Goal: Navigation & Orientation: Understand site structure

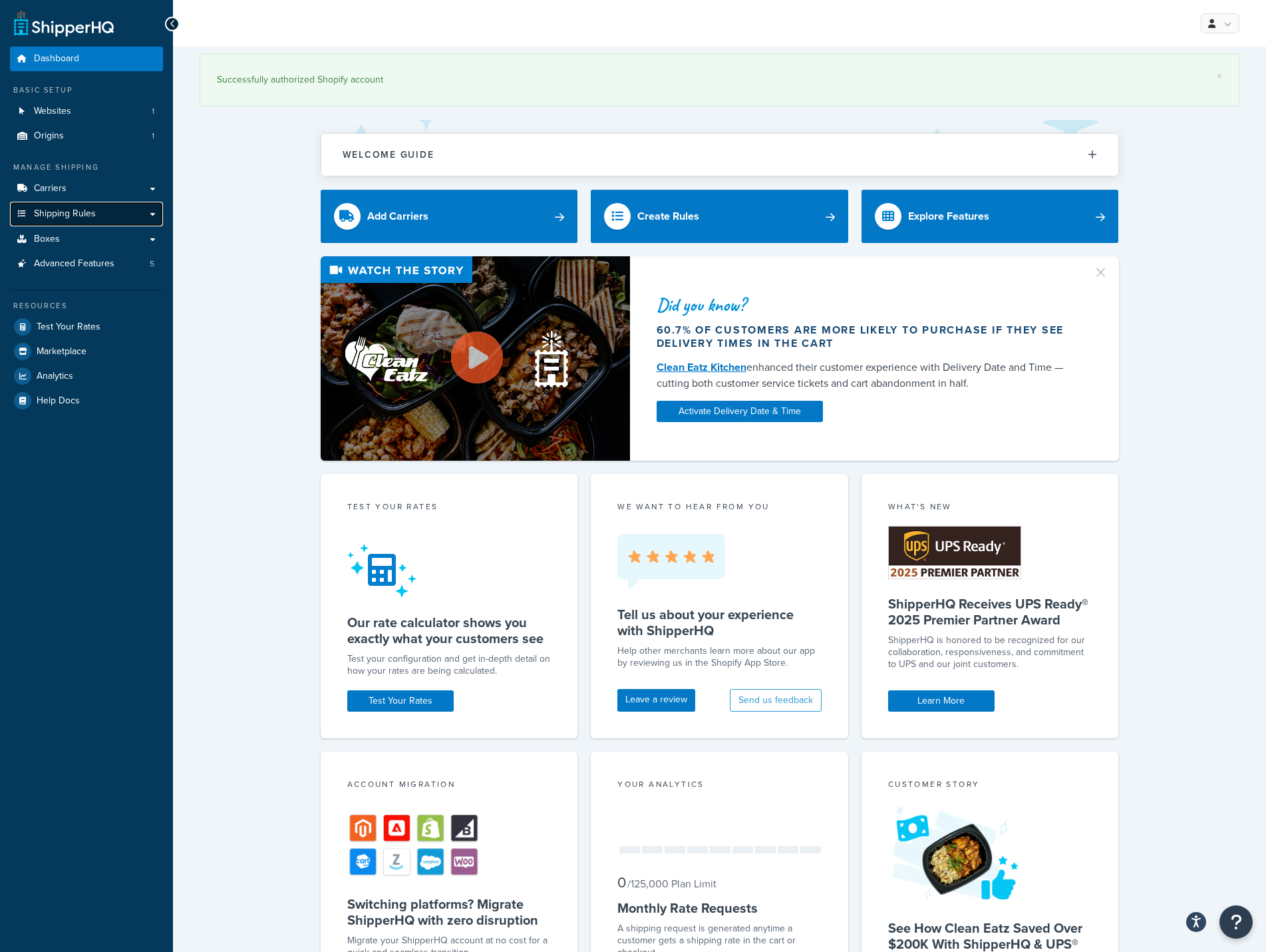
click at [59, 212] on span "Shipping Rules" at bounding box center [65, 213] width 62 height 12
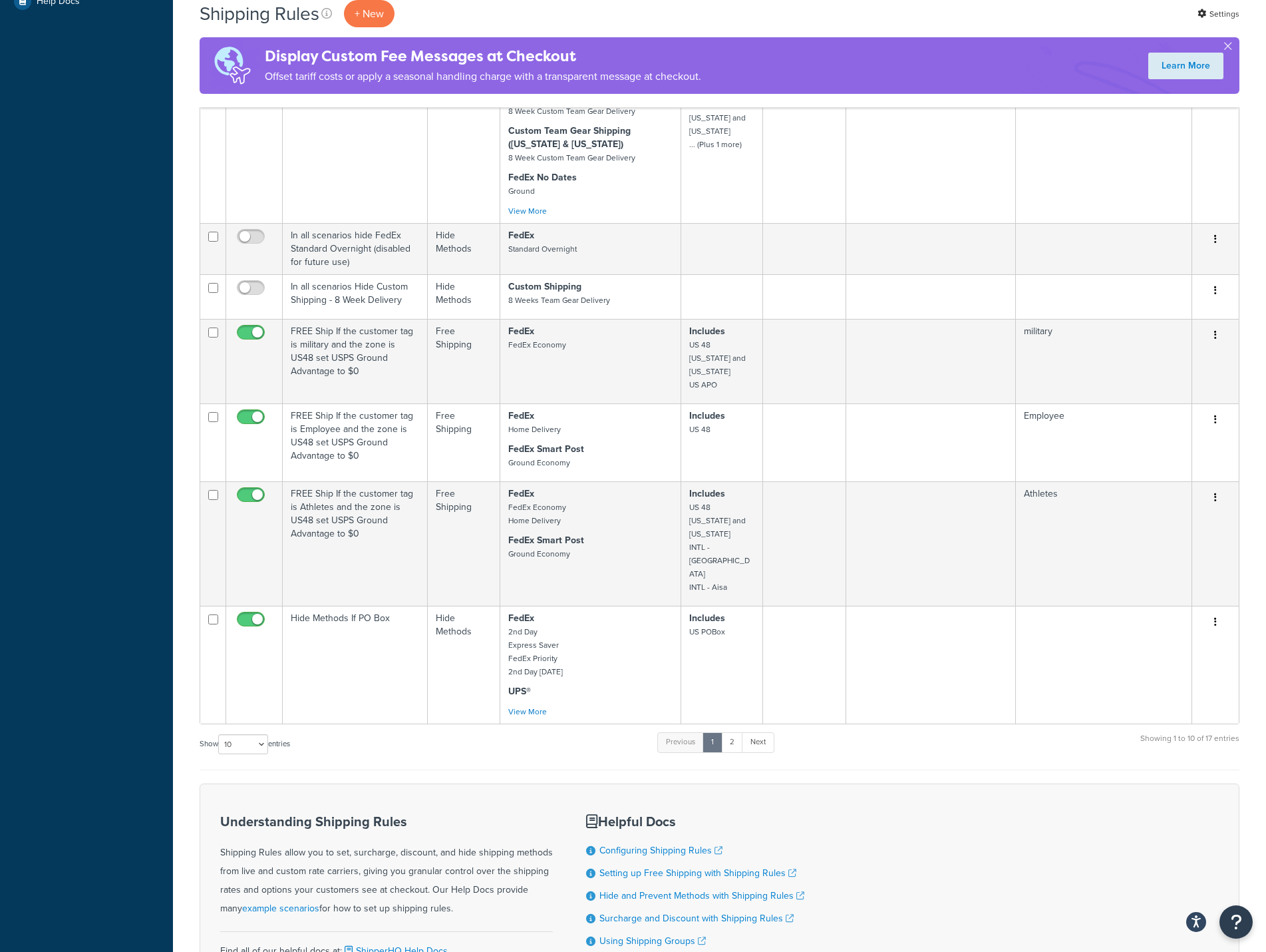
scroll to position [532, 0]
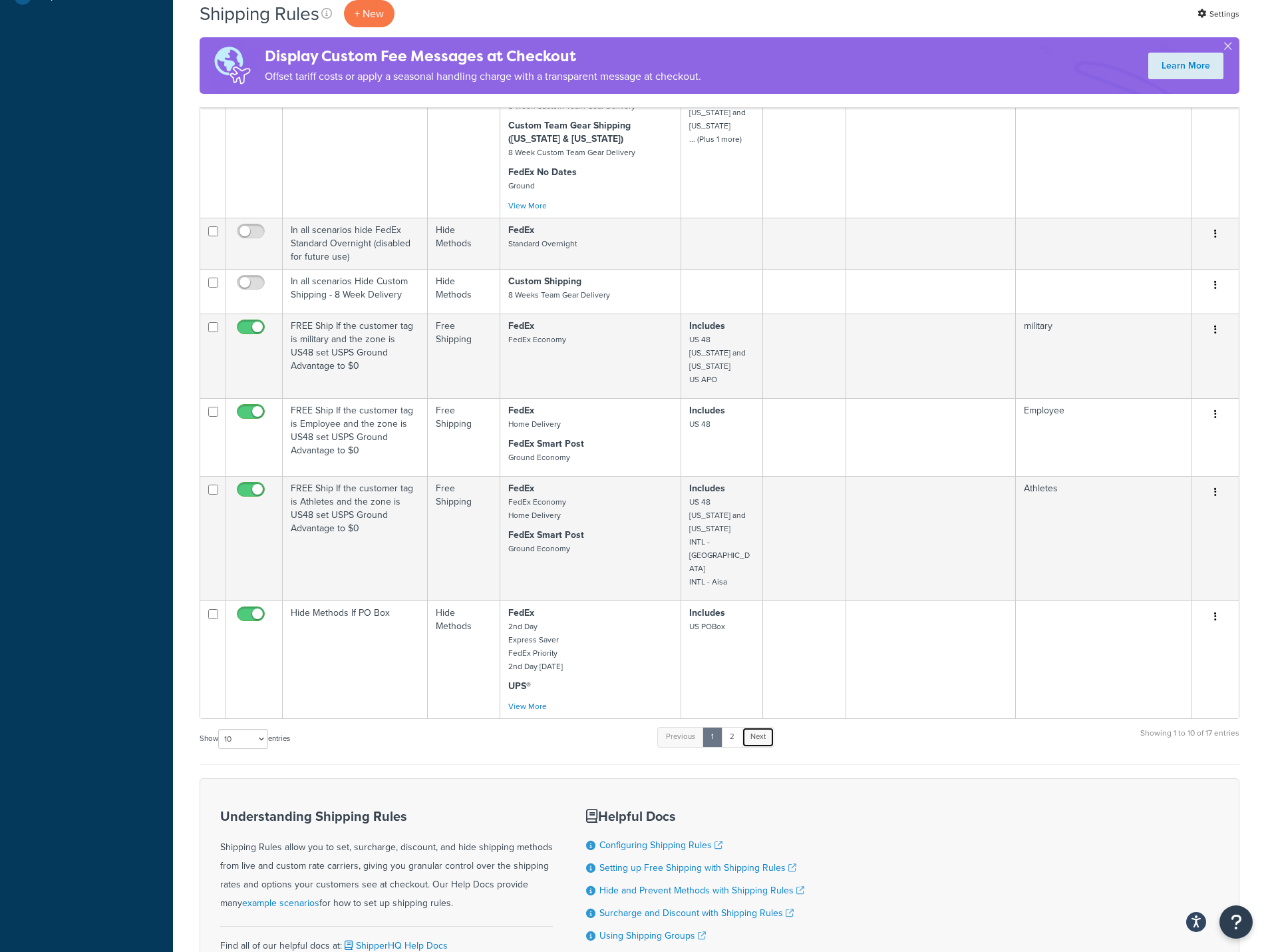
click at [752, 727] on link "Next" at bounding box center [758, 737] width 32 height 20
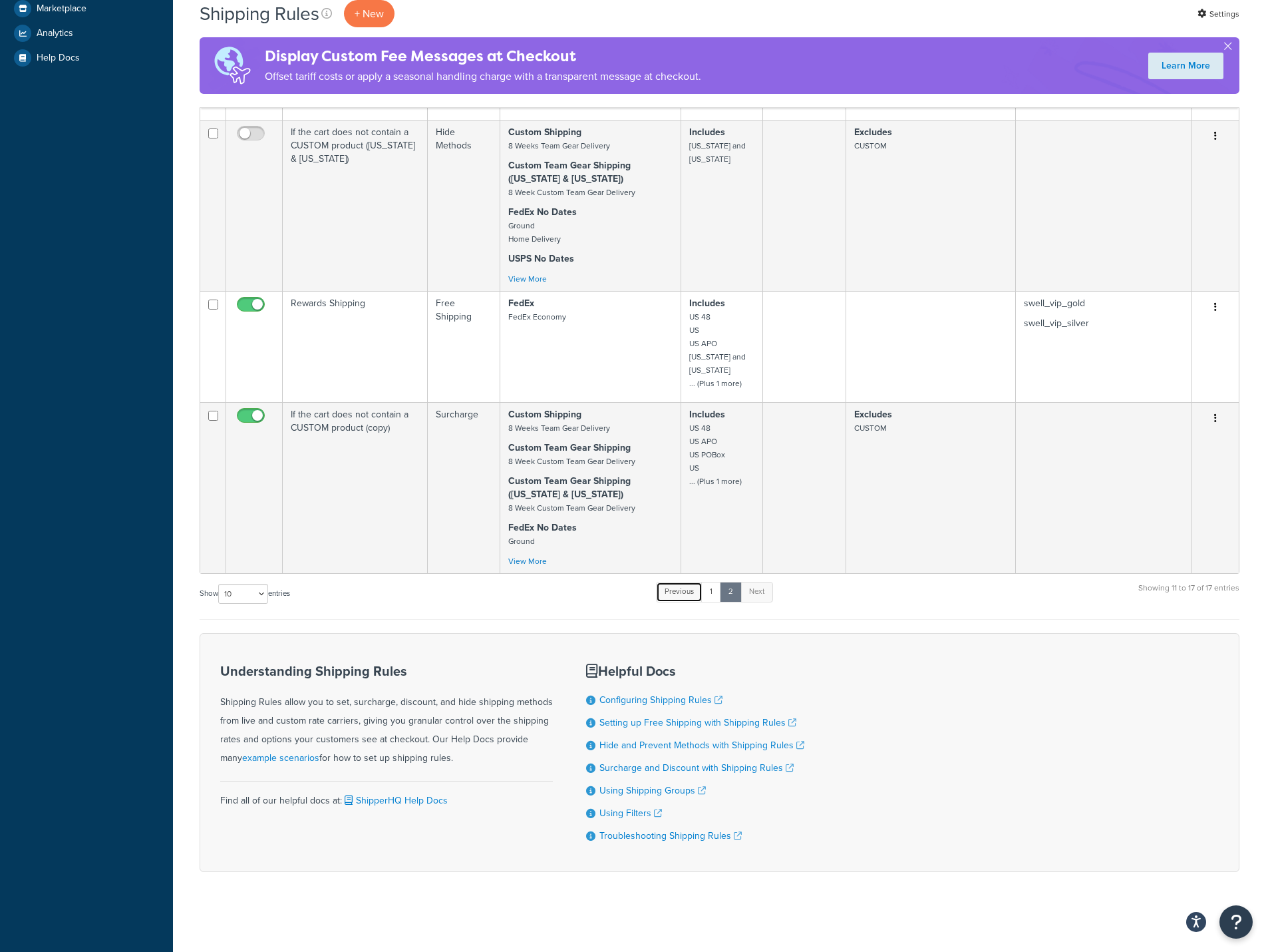
click at [683, 587] on link "Previous" at bounding box center [679, 592] width 47 height 20
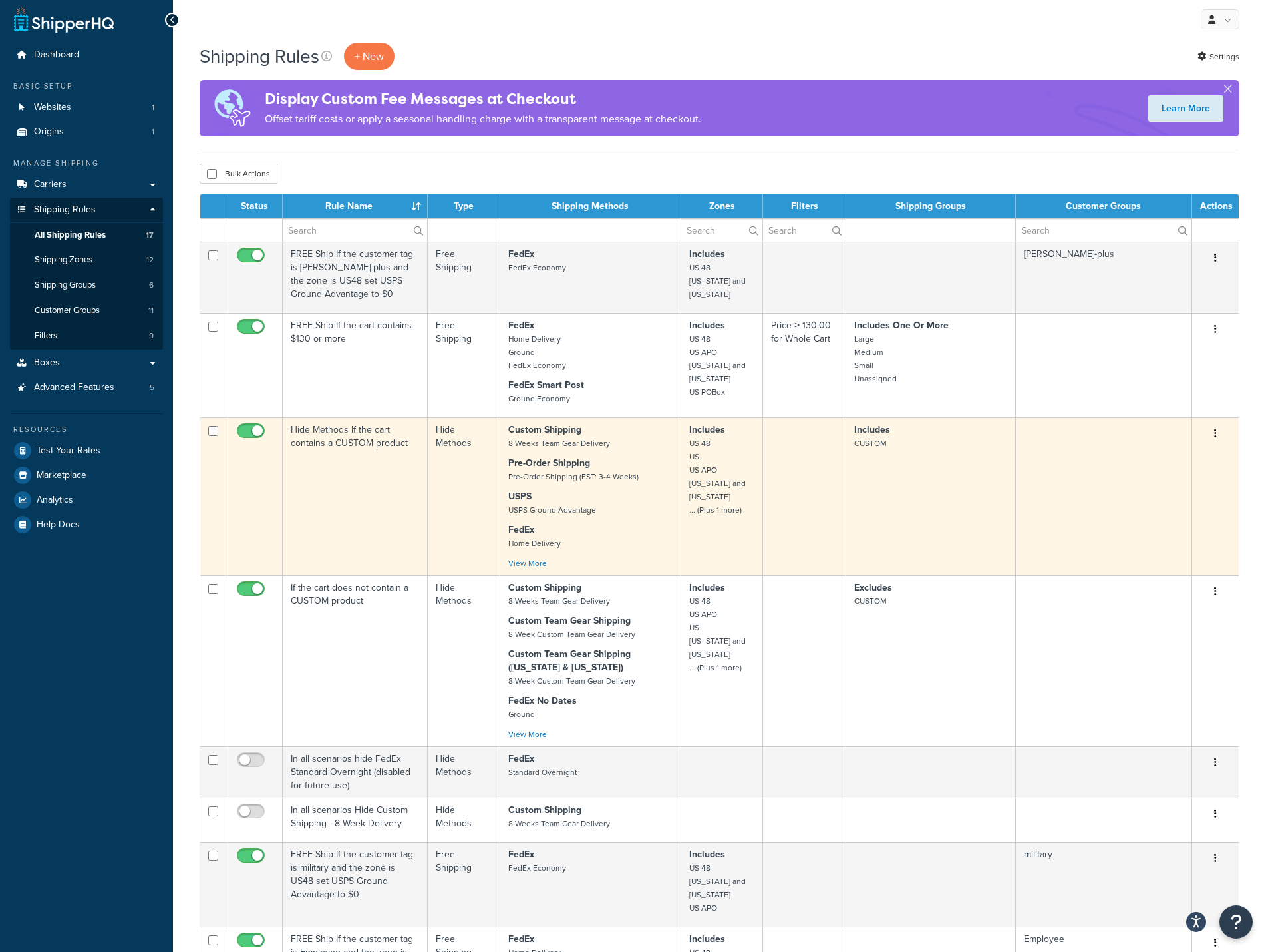
scroll to position [0, 0]
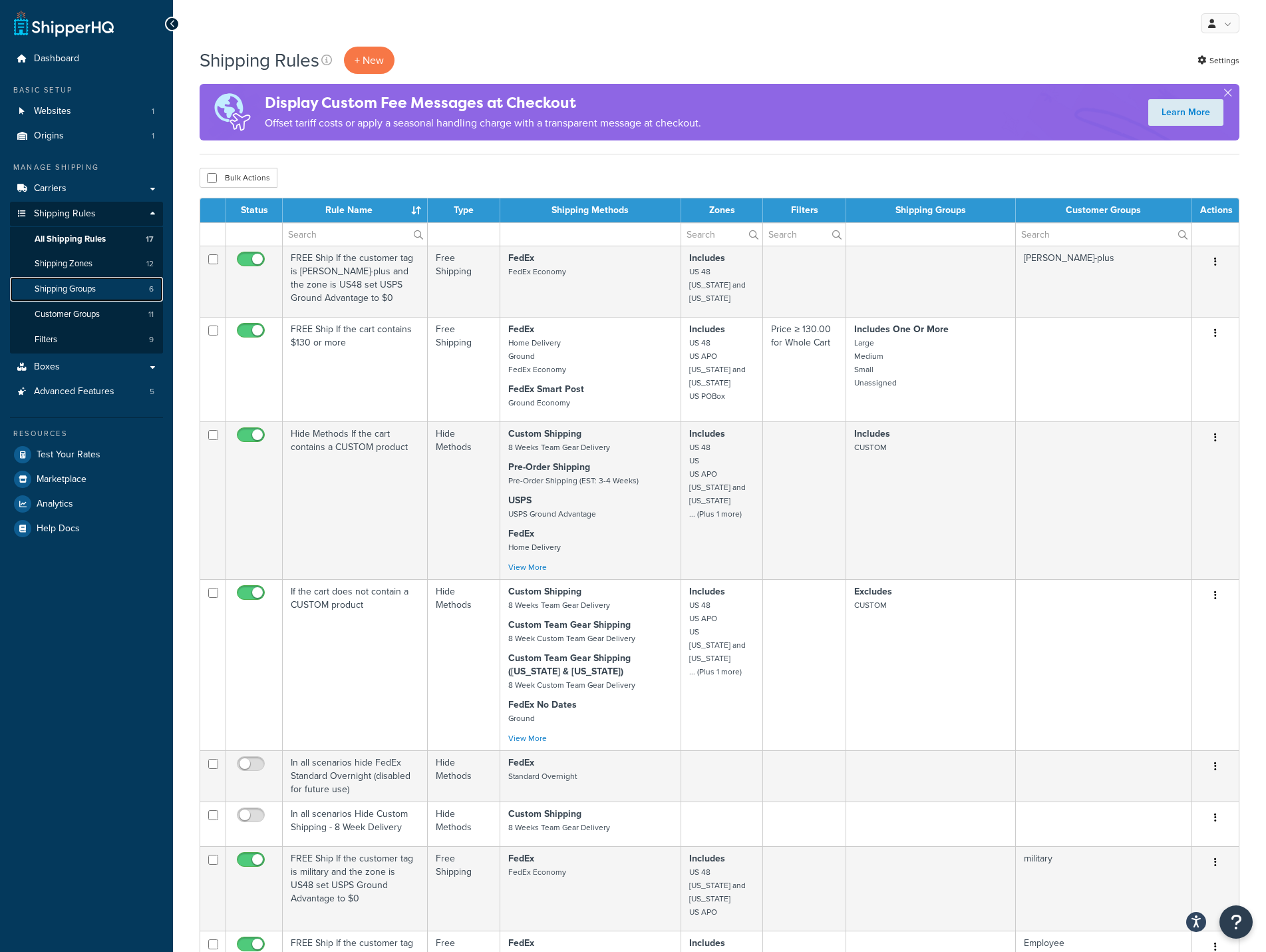
click at [86, 292] on span "Shipping Groups" at bounding box center [65, 289] width 61 height 12
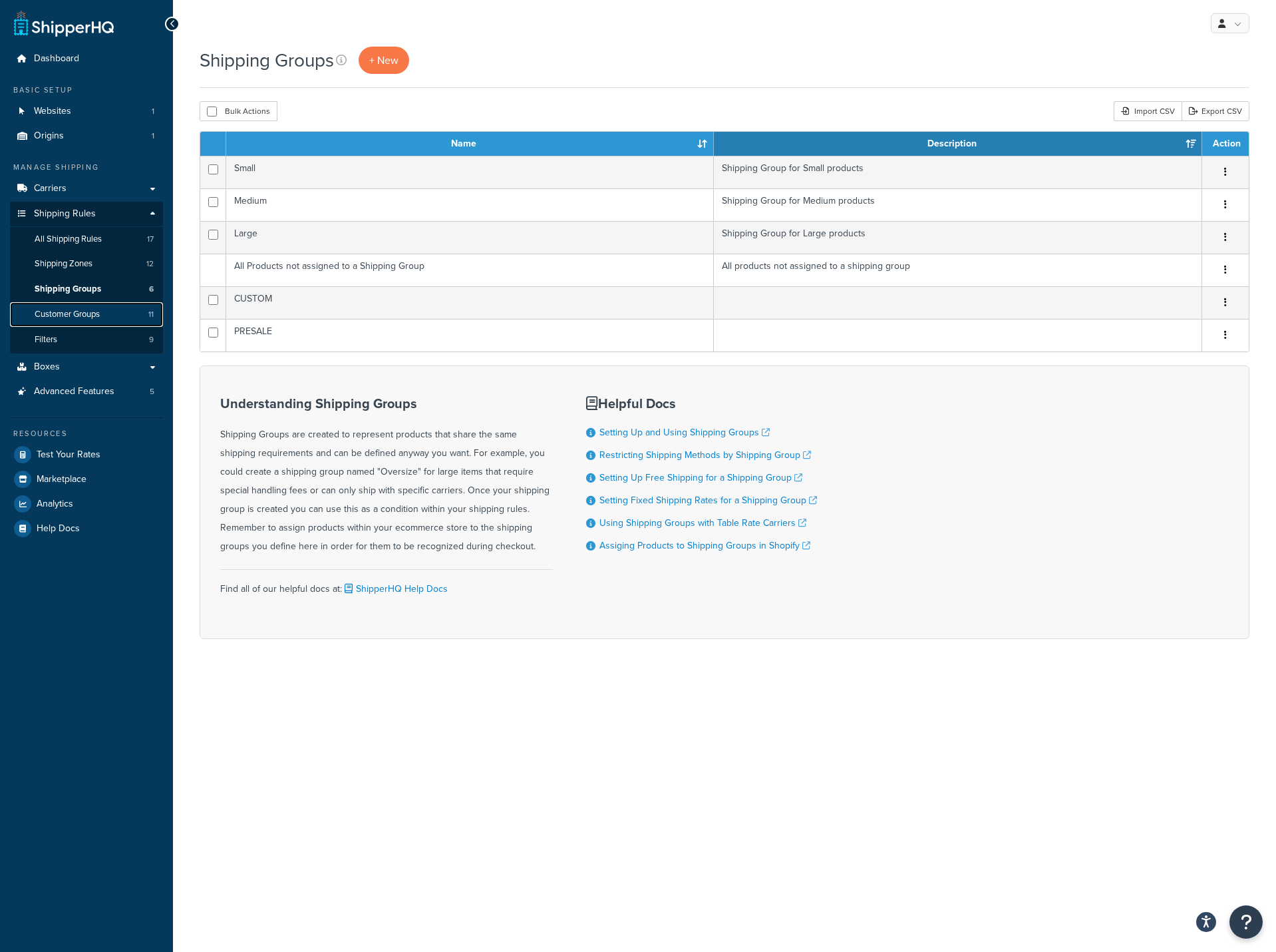
click at [83, 317] on span "Customer Groups" at bounding box center [67, 314] width 65 height 12
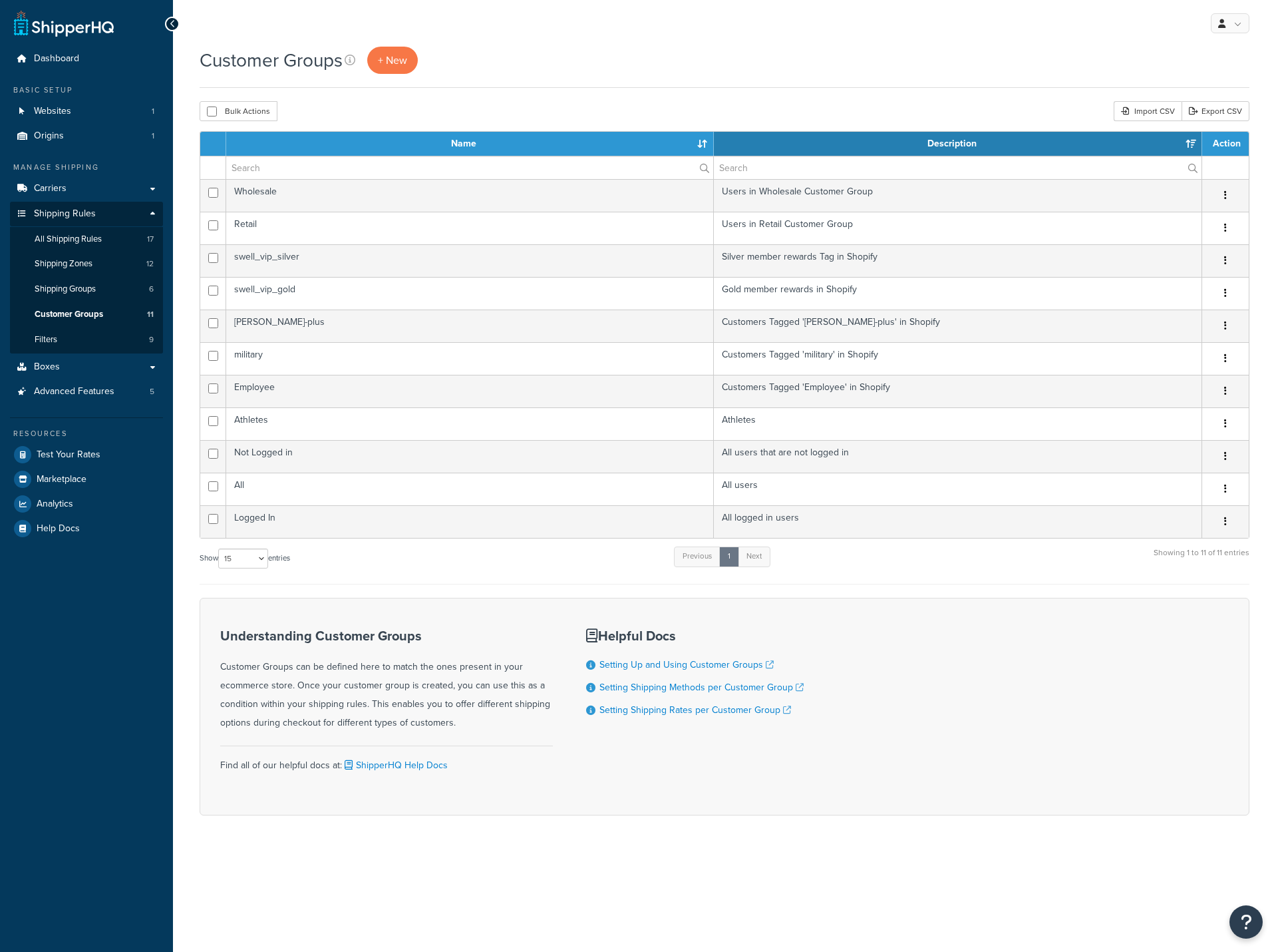
select select "15"
click at [75, 262] on span "Shipping Zones" at bounding box center [63, 264] width 58 height 12
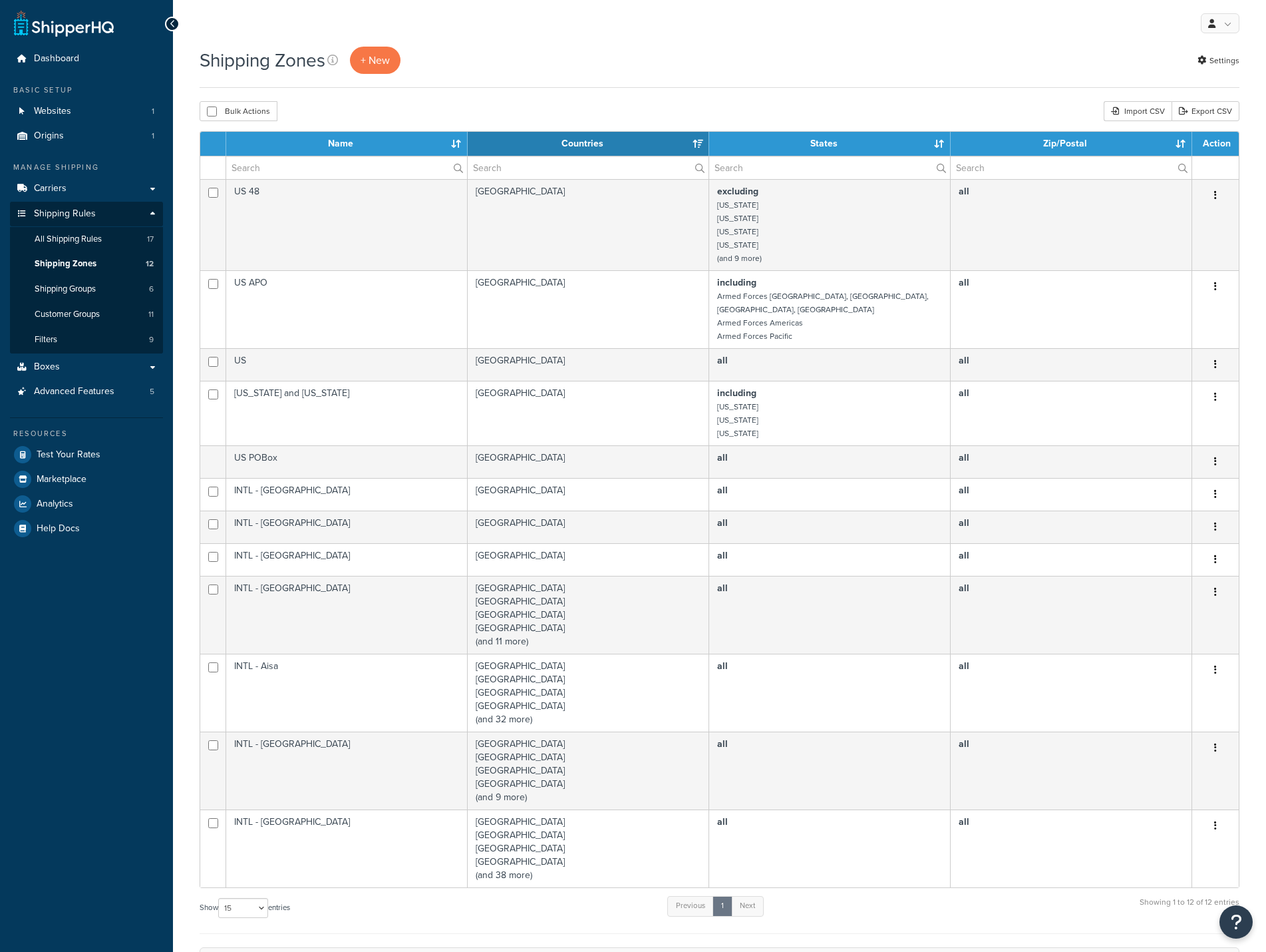
select select "15"
click at [59, 267] on span "Shipping Zones" at bounding box center [65, 264] width 62 height 12
select select "15"
click at [67, 238] on span "All Shipping Rules" at bounding box center [68, 239] width 68 height 12
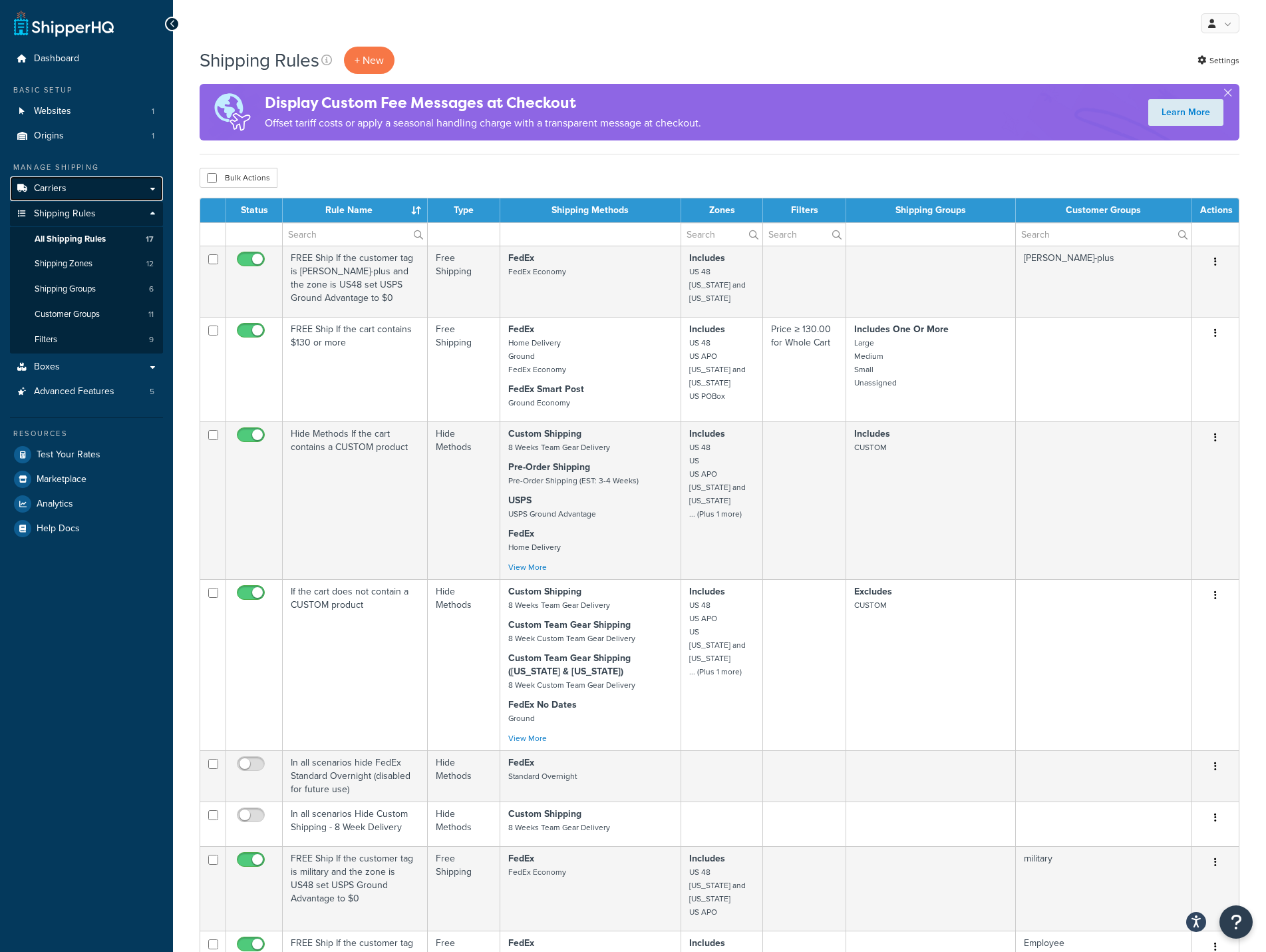
click at [76, 186] on link "Carriers" at bounding box center [86, 188] width 153 height 24
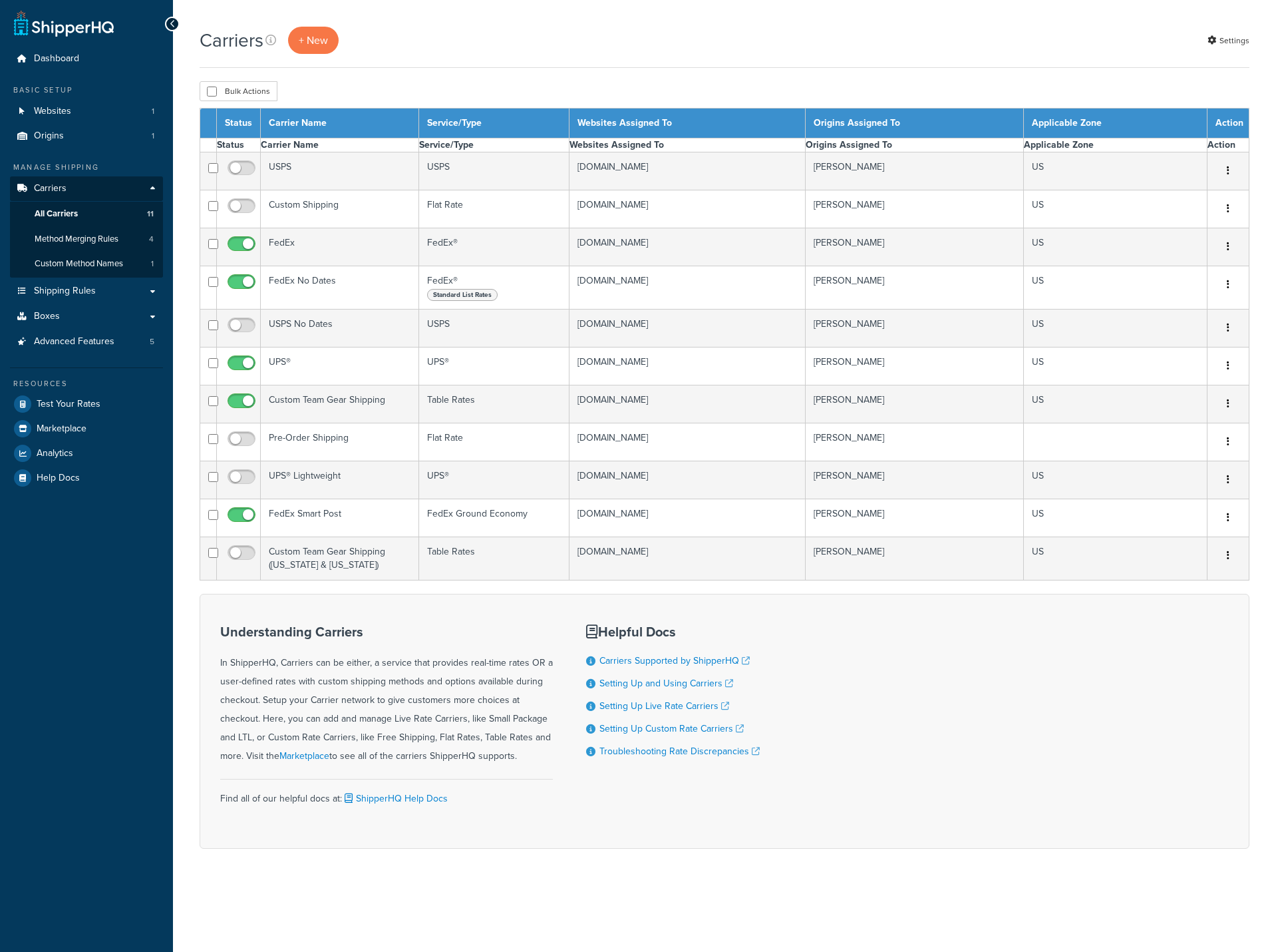
select select "15"
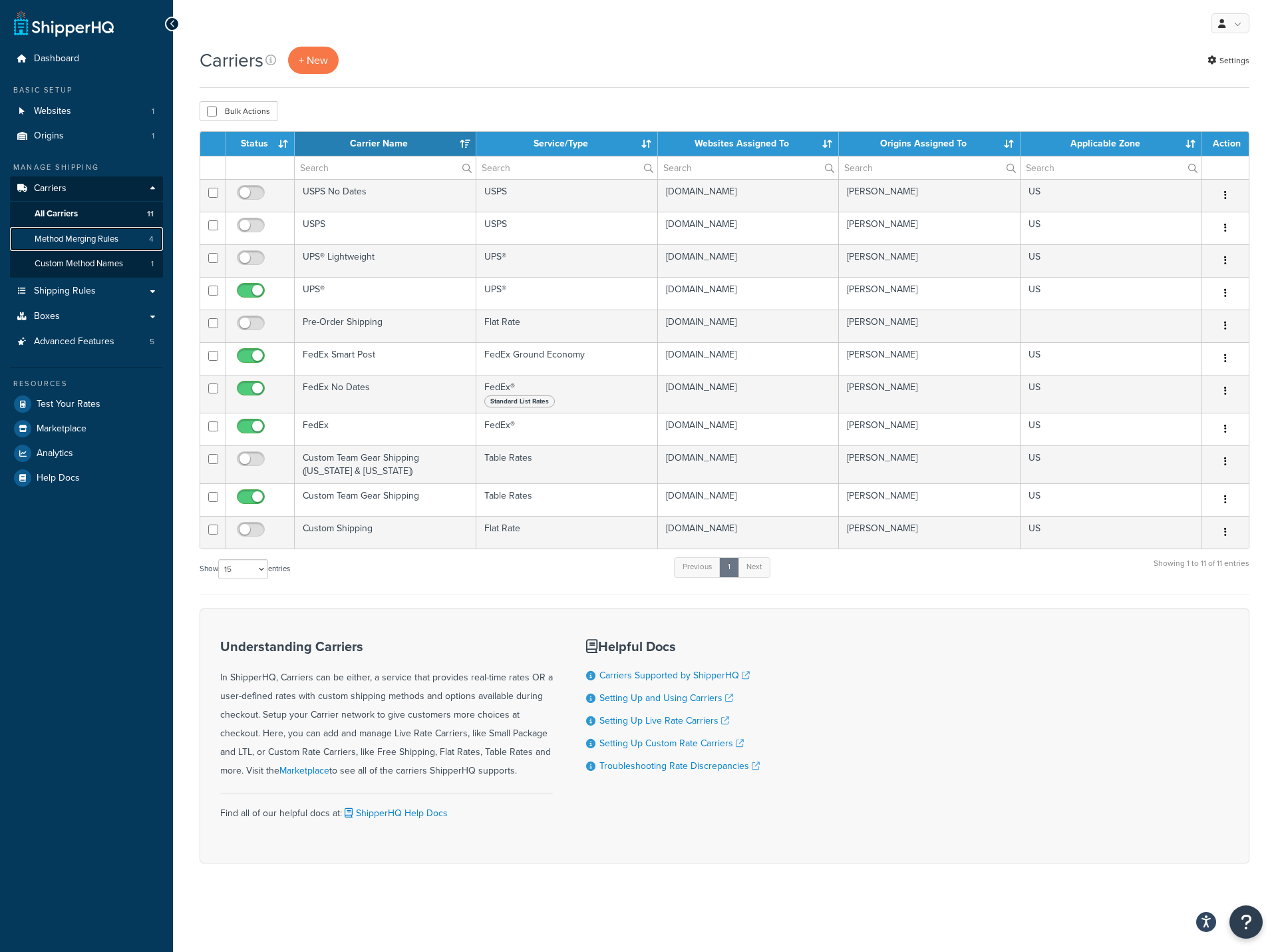
click at [77, 240] on span "Method Merging Rules" at bounding box center [76, 239] width 84 height 12
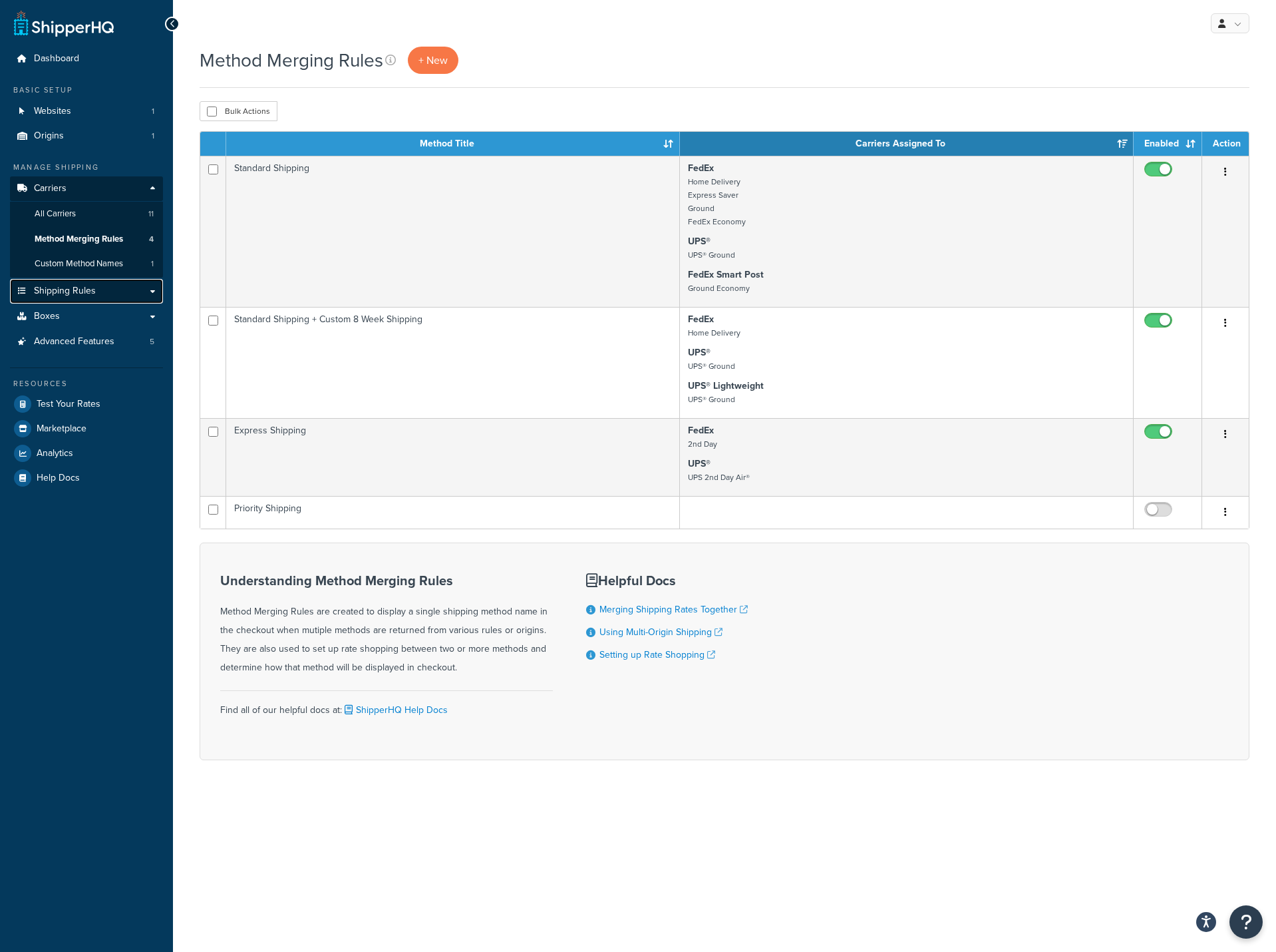
click at [75, 281] on link "Shipping Rules" at bounding box center [86, 291] width 153 height 24
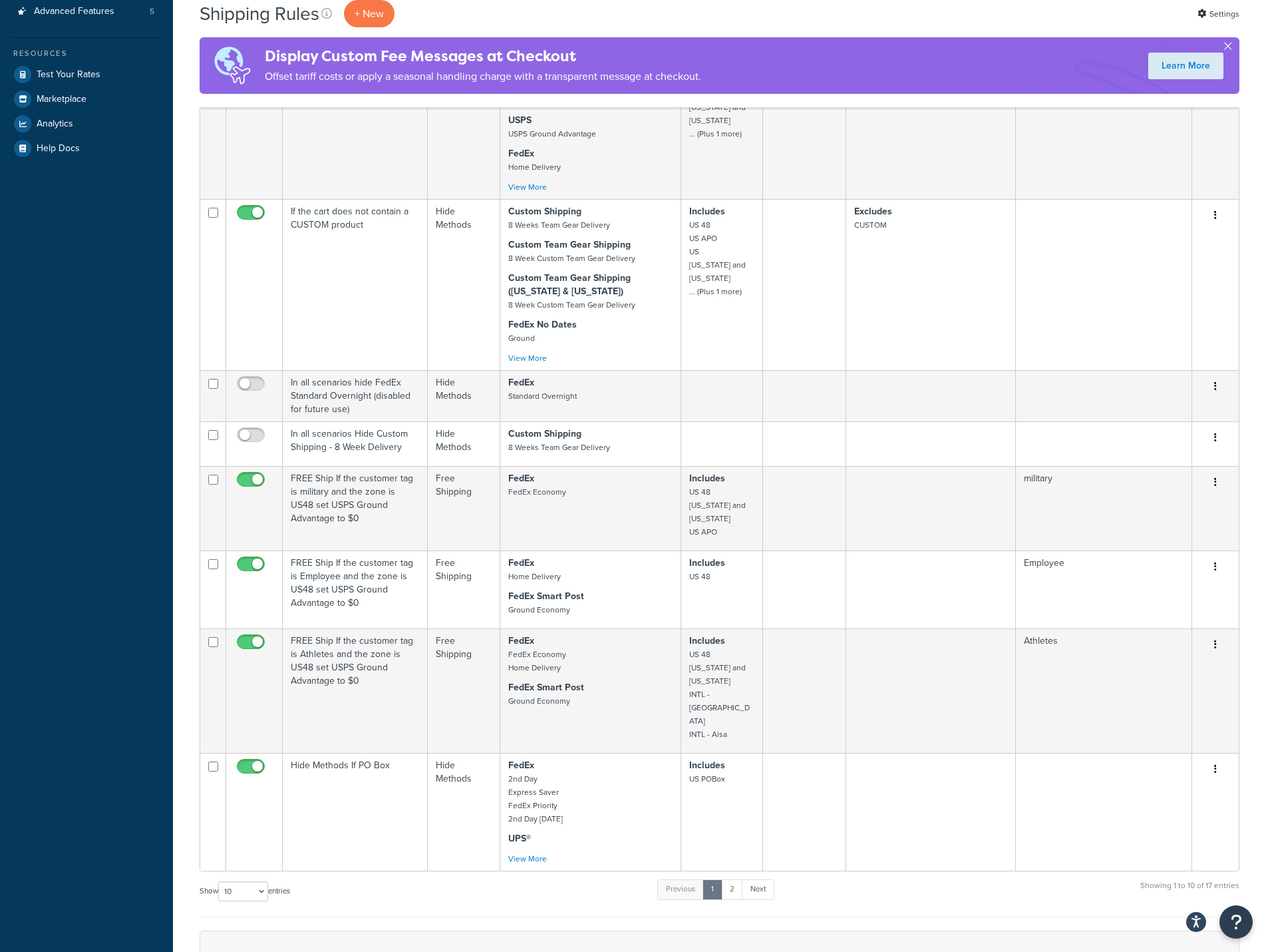
scroll to position [532, 0]
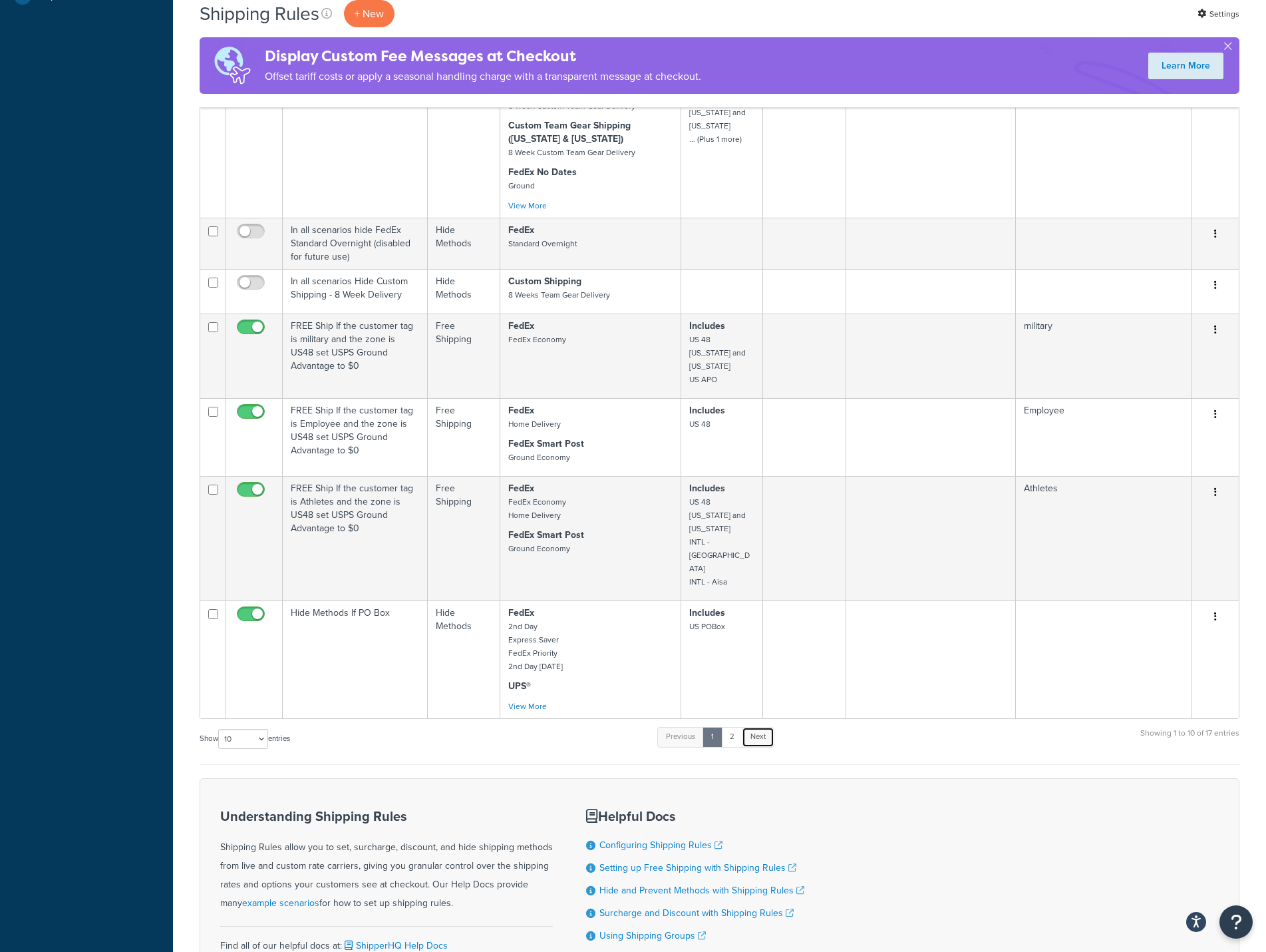
click at [763, 727] on link "Next" at bounding box center [758, 737] width 32 height 20
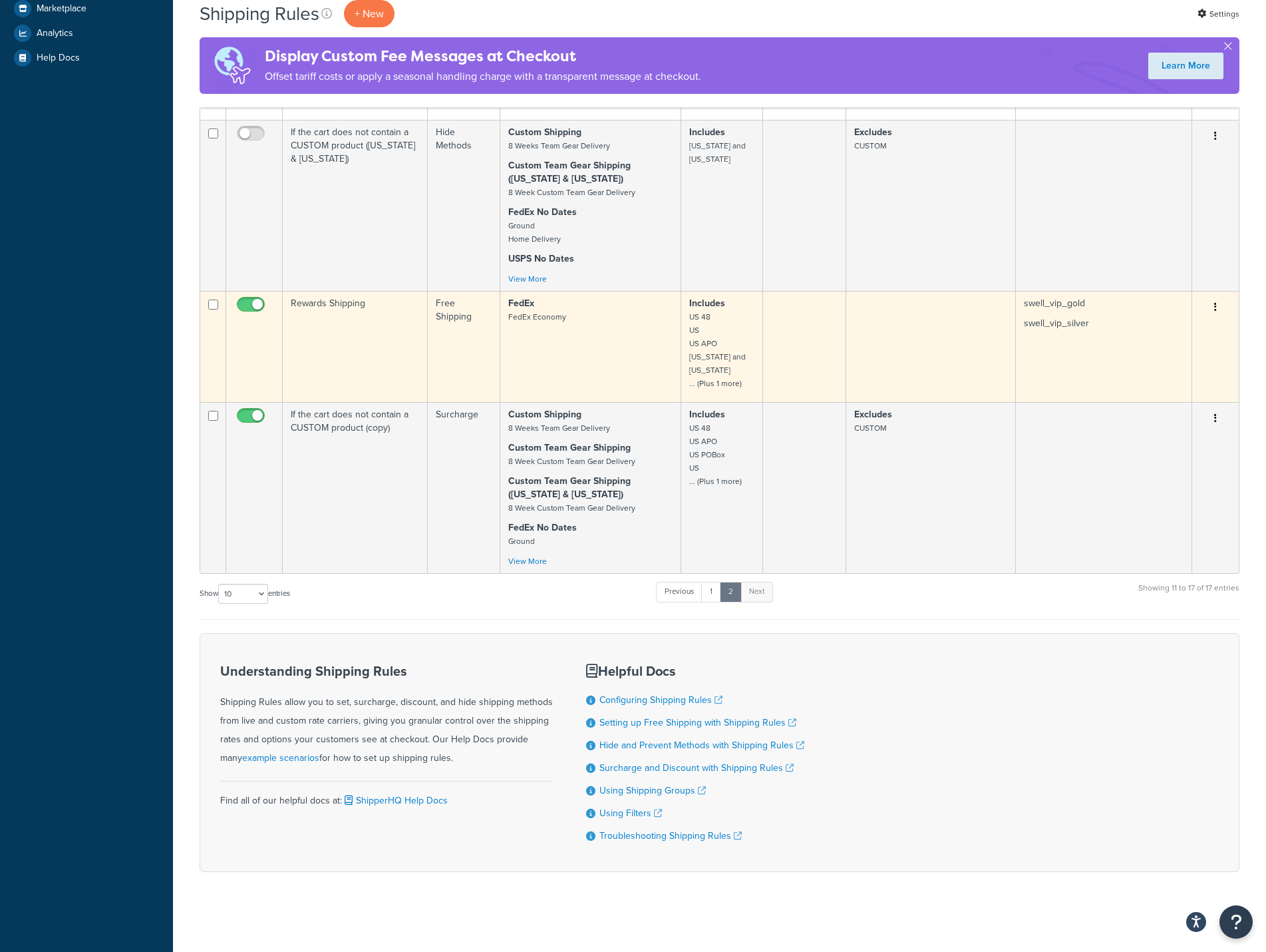
scroll to position [474, 0]
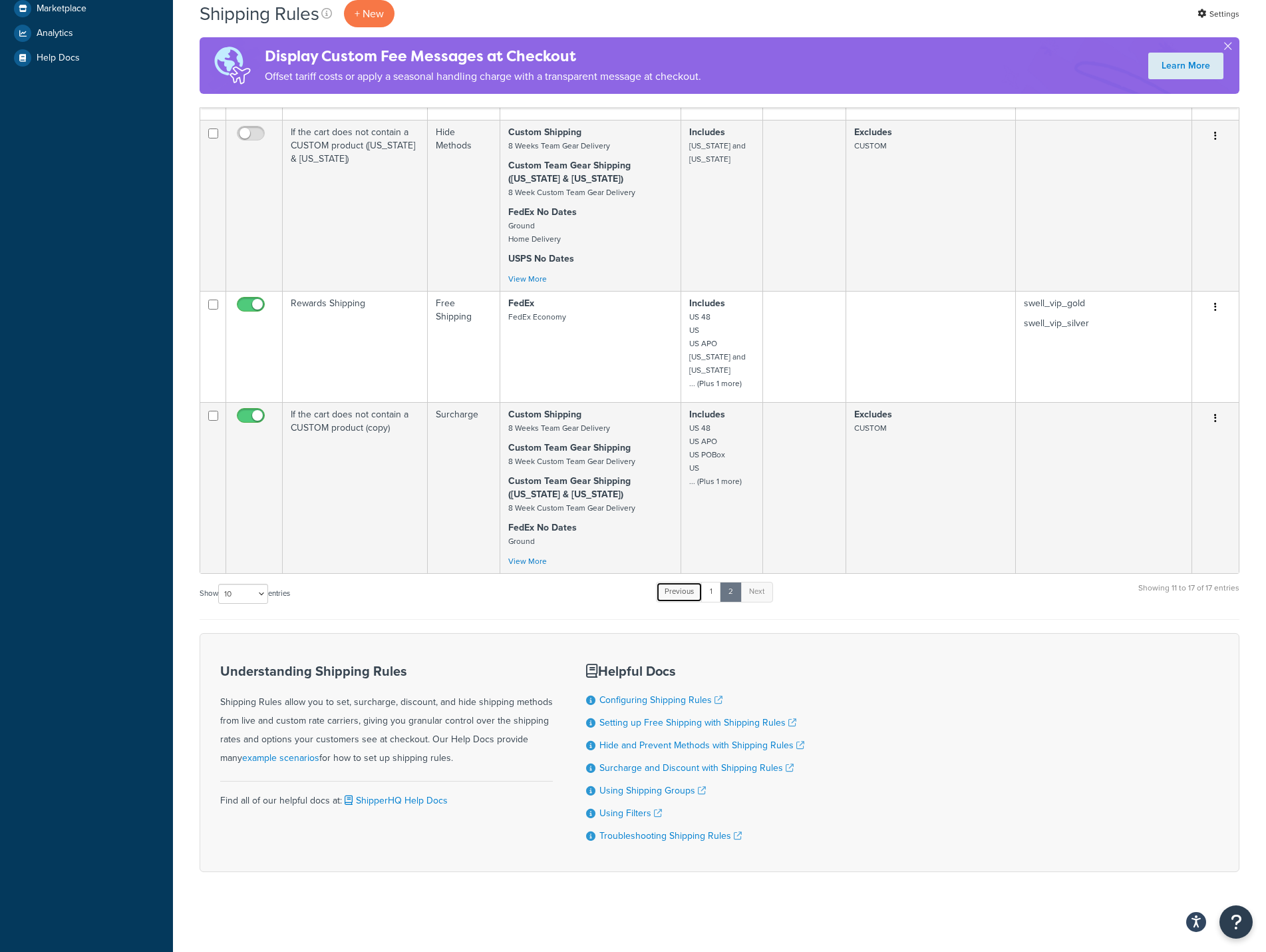
click at [682, 588] on link "Previous" at bounding box center [679, 592] width 47 height 20
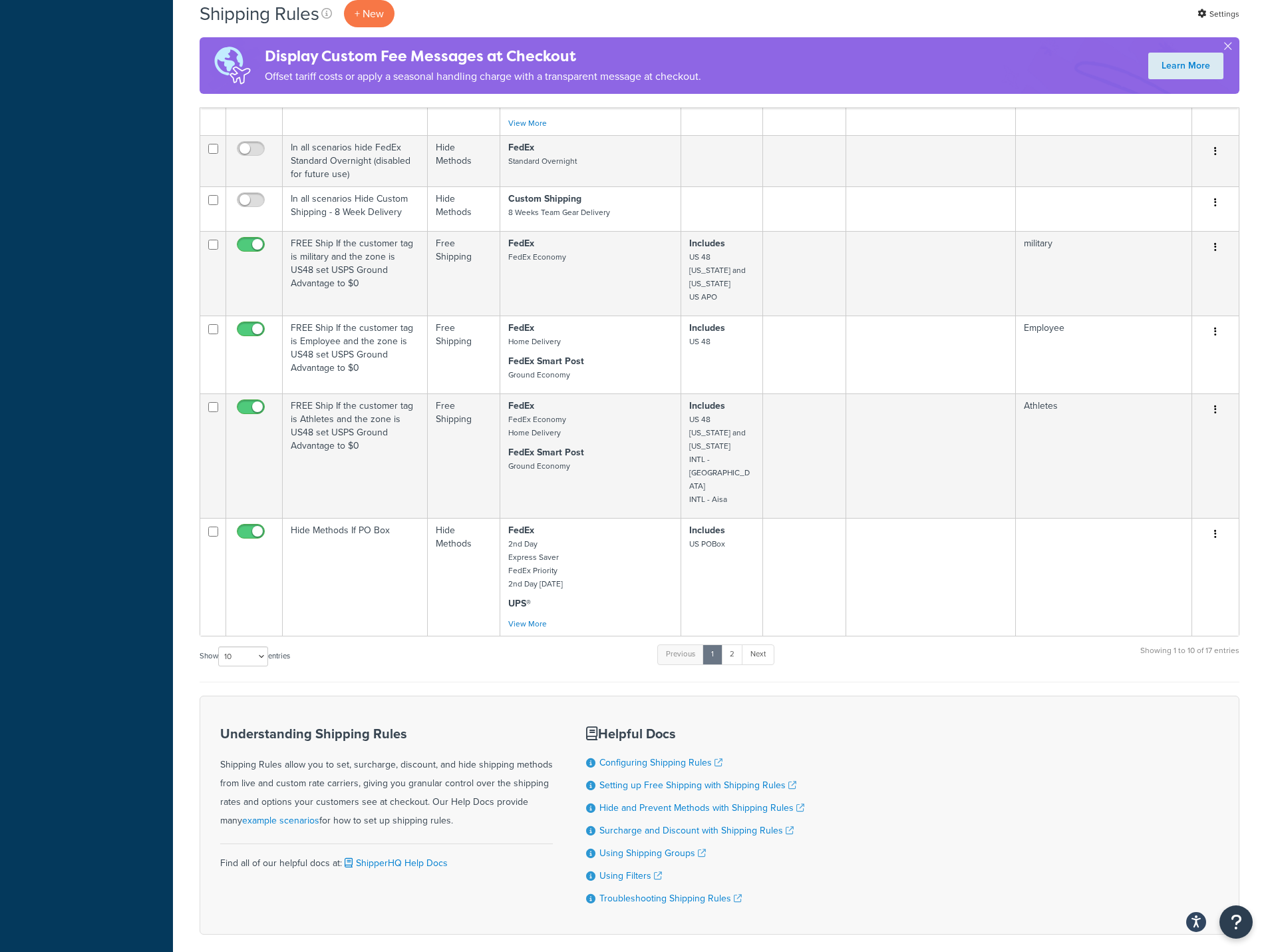
scroll to position [641, 0]
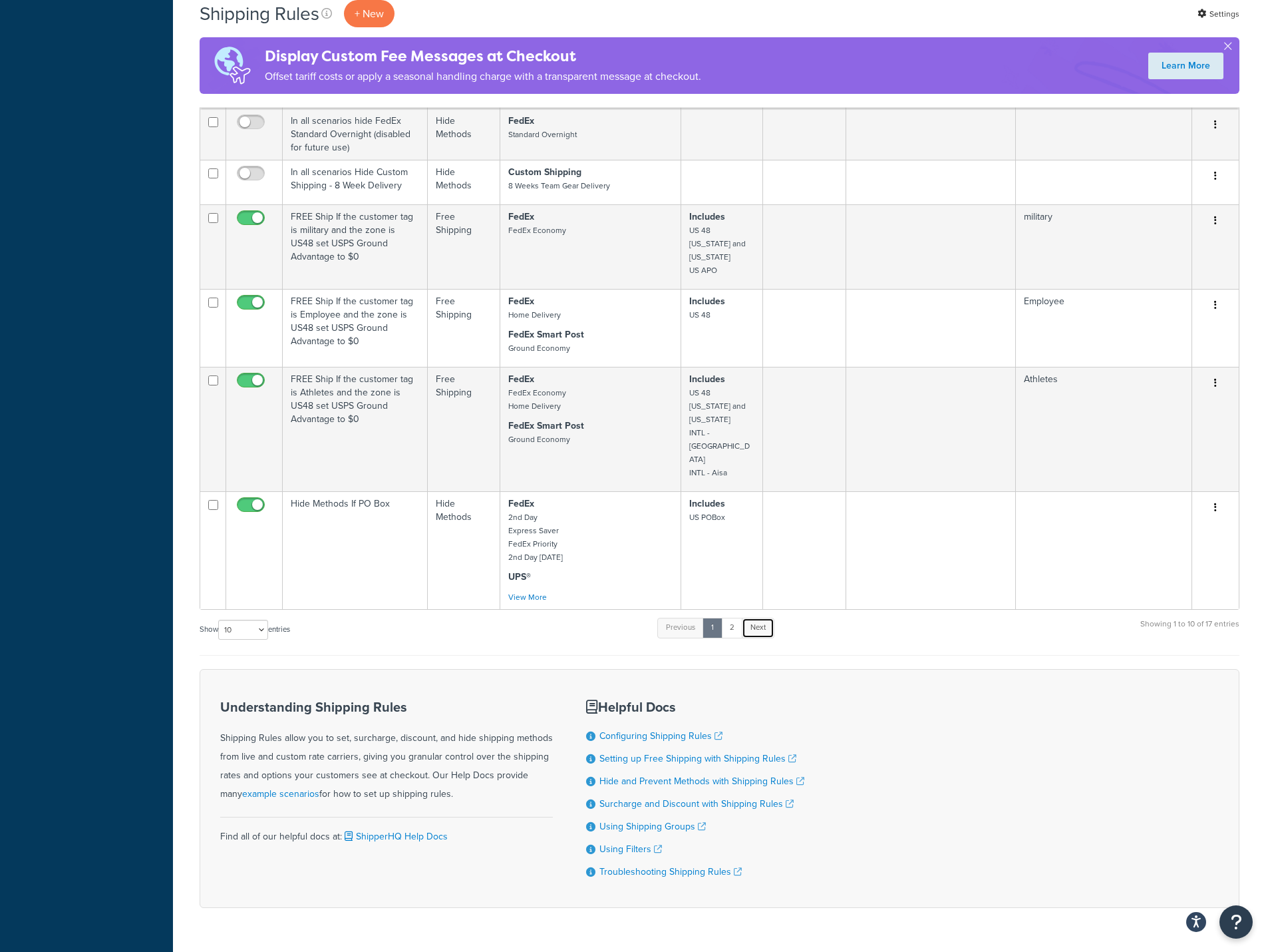
click at [763, 618] on link "Next" at bounding box center [758, 628] width 32 height 20
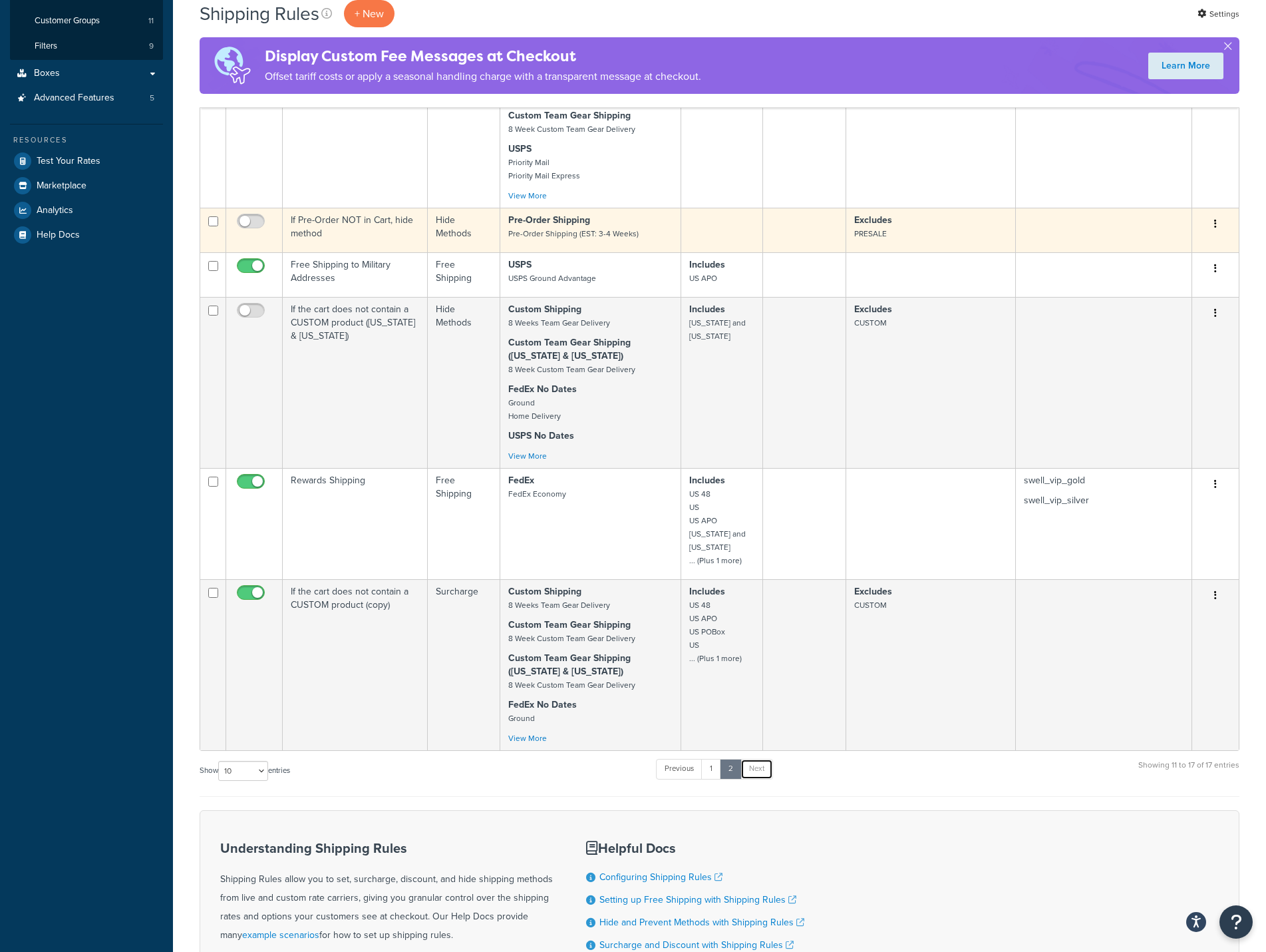
scroll to position [332, 0]
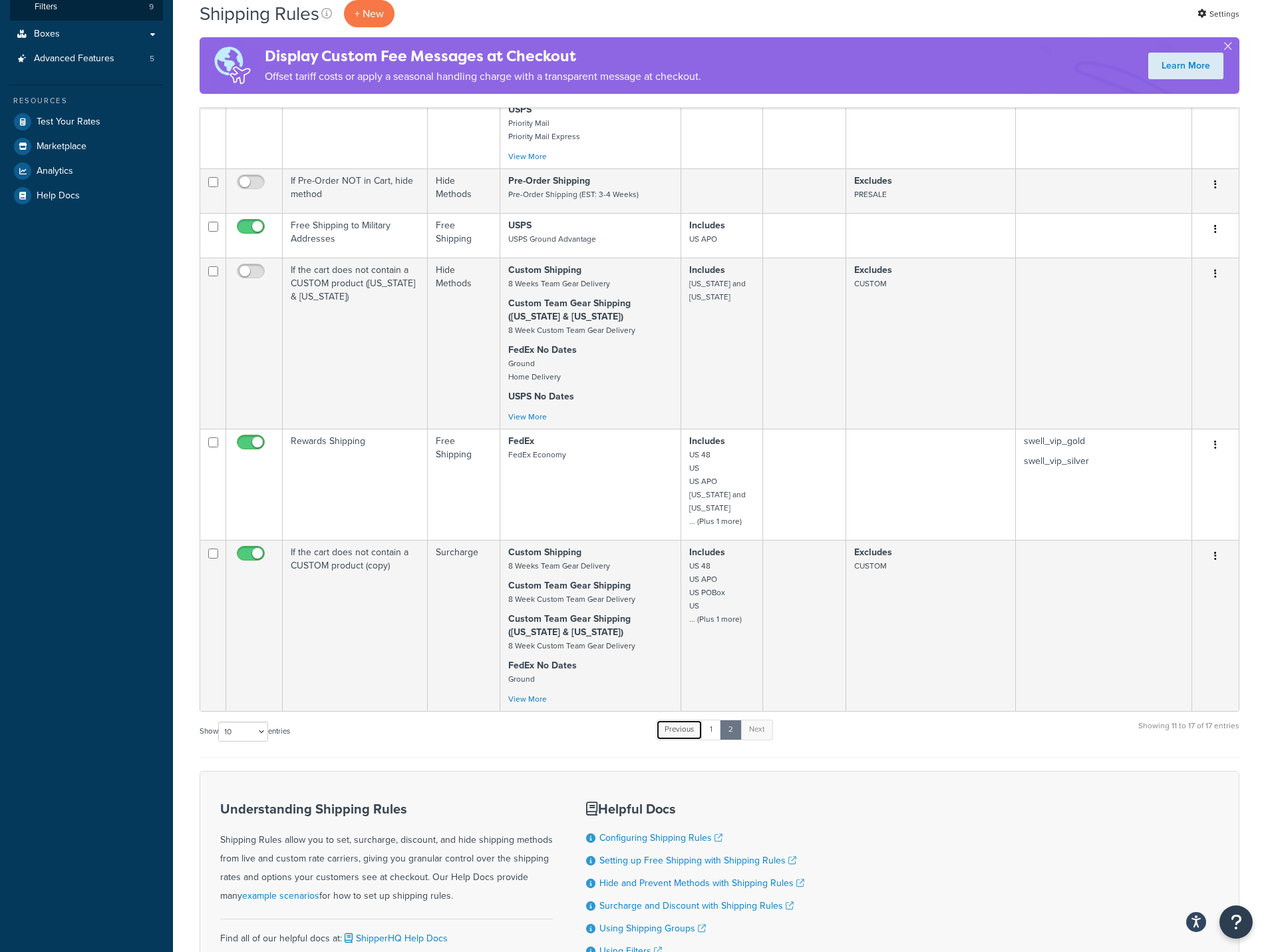
click at [688, 730] on link "Previous" at bounding box center [679, 730] width 47 height 20
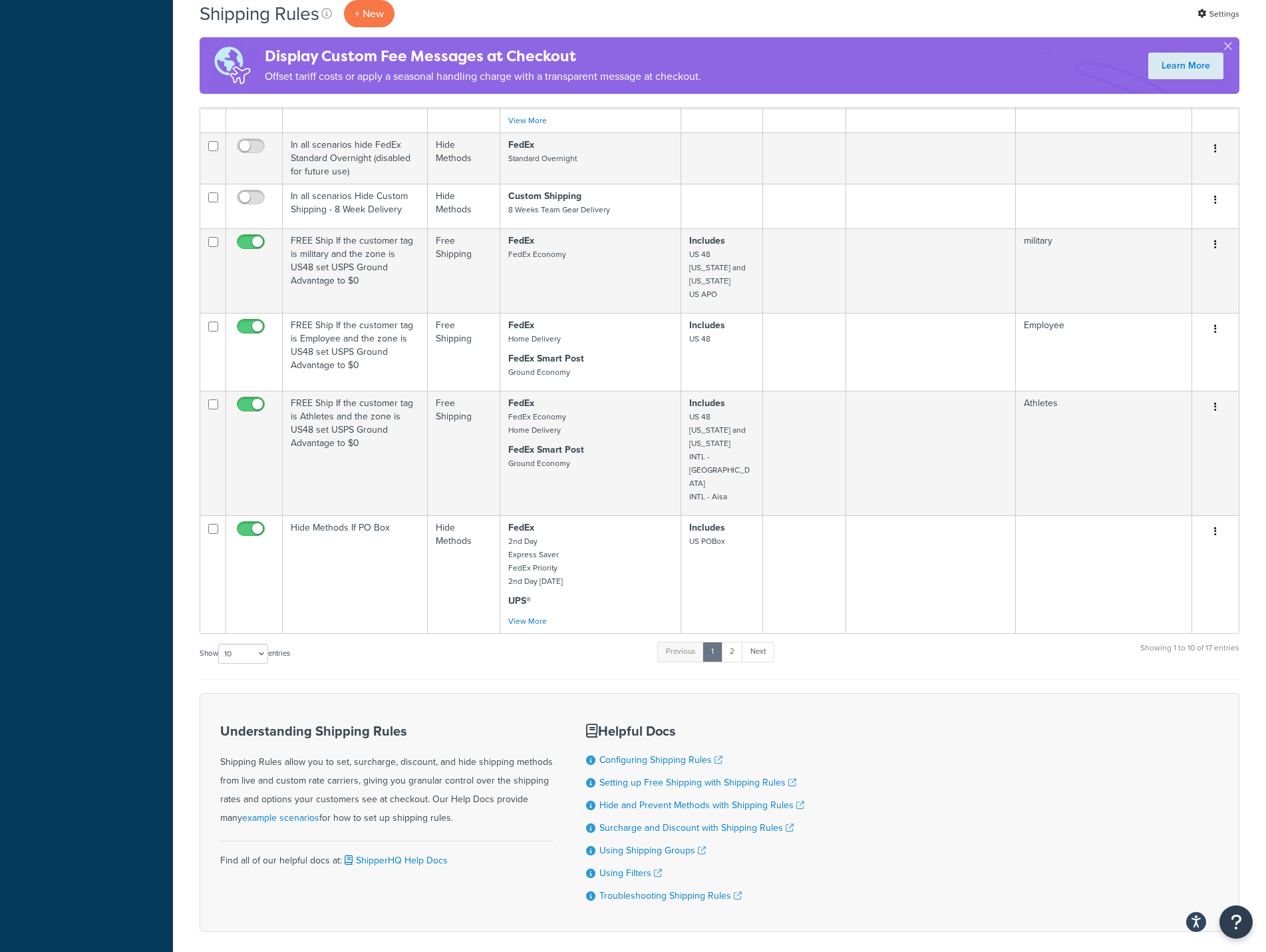
scroll to position [641, 0]
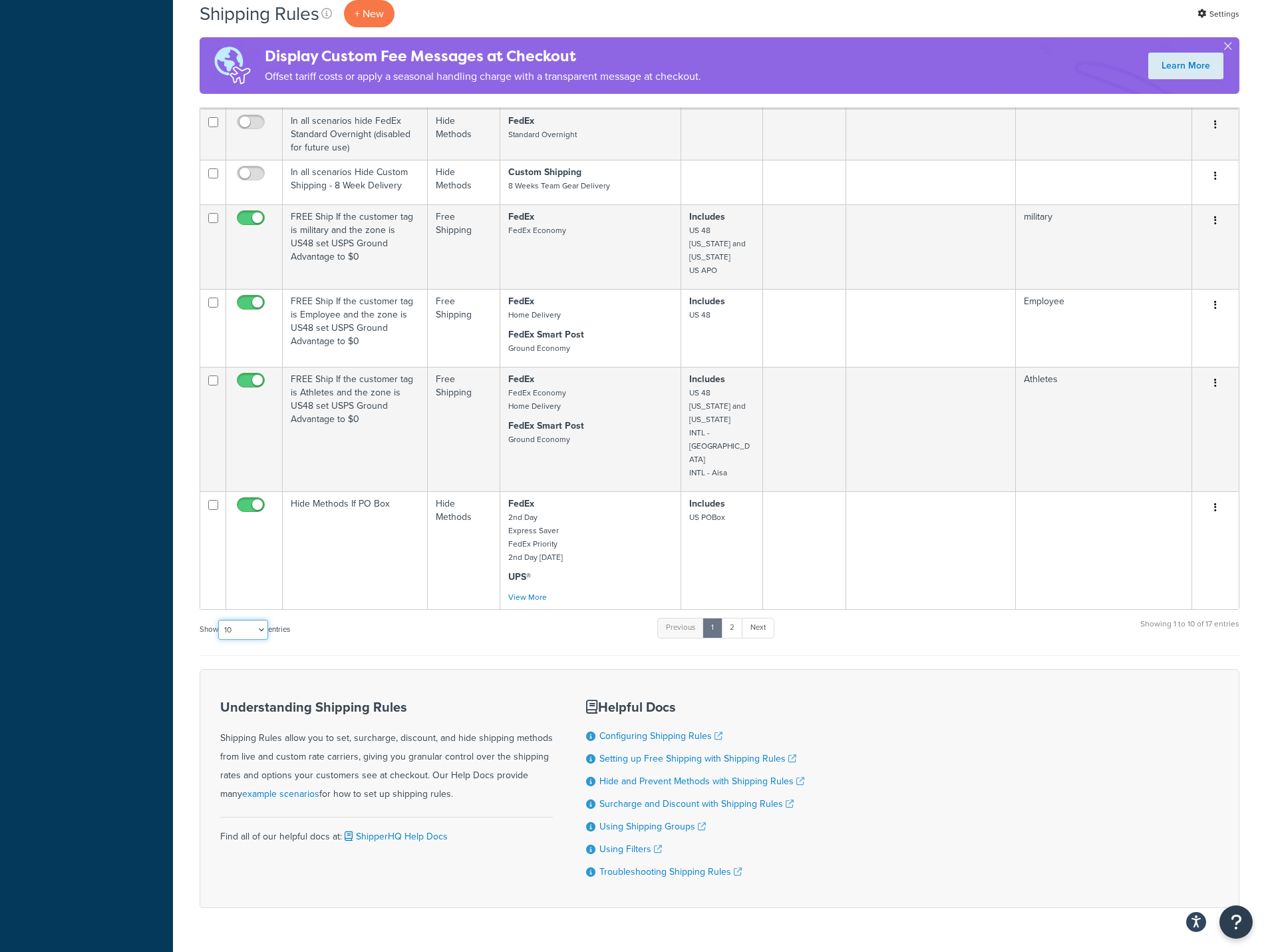
click at [261, 620] on select "10 15 25 50 100 1000" at bounding box center [242, 630] width 50 height 20
select select "25"
click at [220, 620] on select "10 15 25 50 100 1000" at bounding box center [242, 630] width 50 height 20
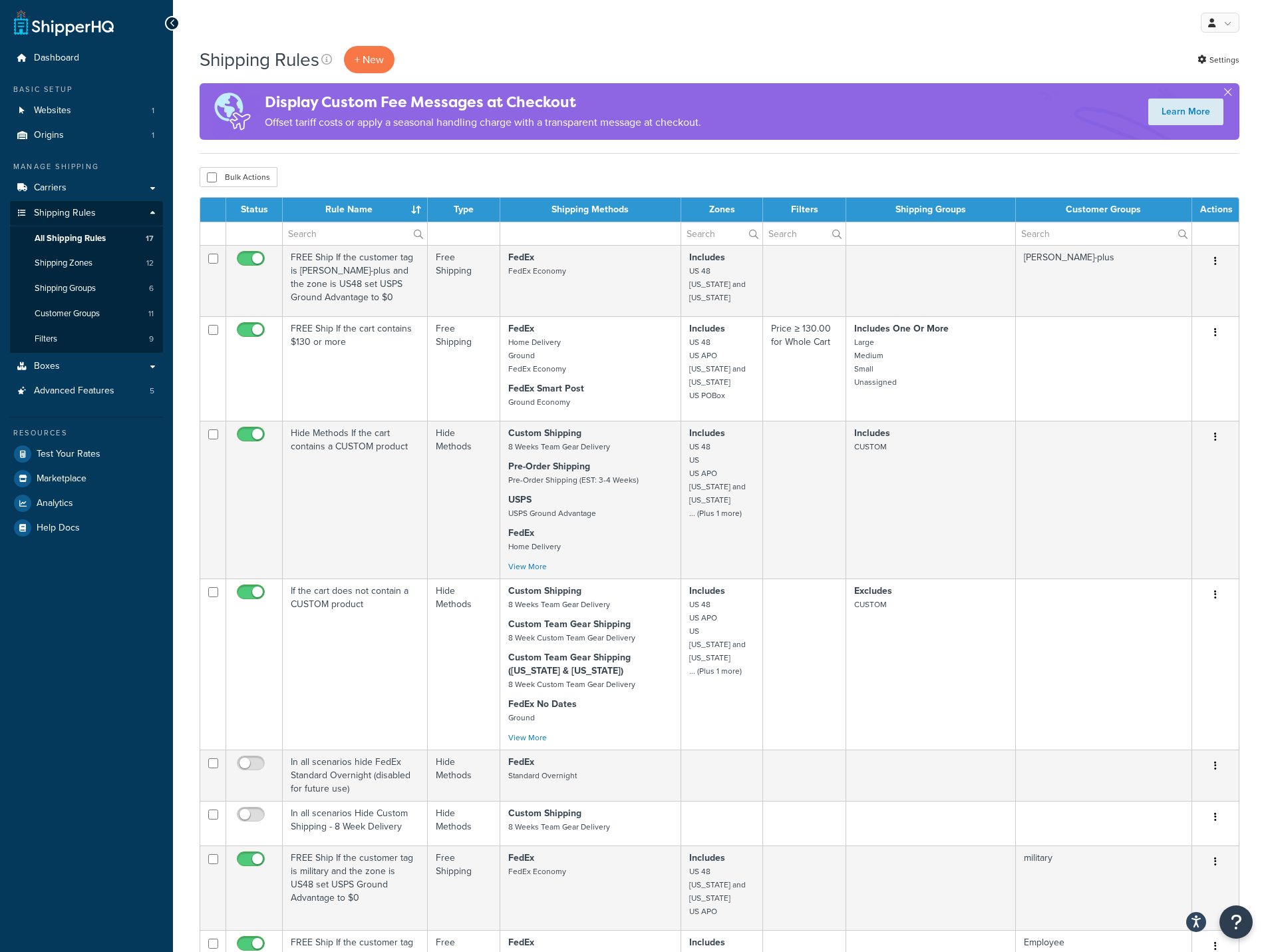
scroll to position [0, 0]
click at [1226, 94] on button "button" at bounding box center [1228, 95] width 4 height 4
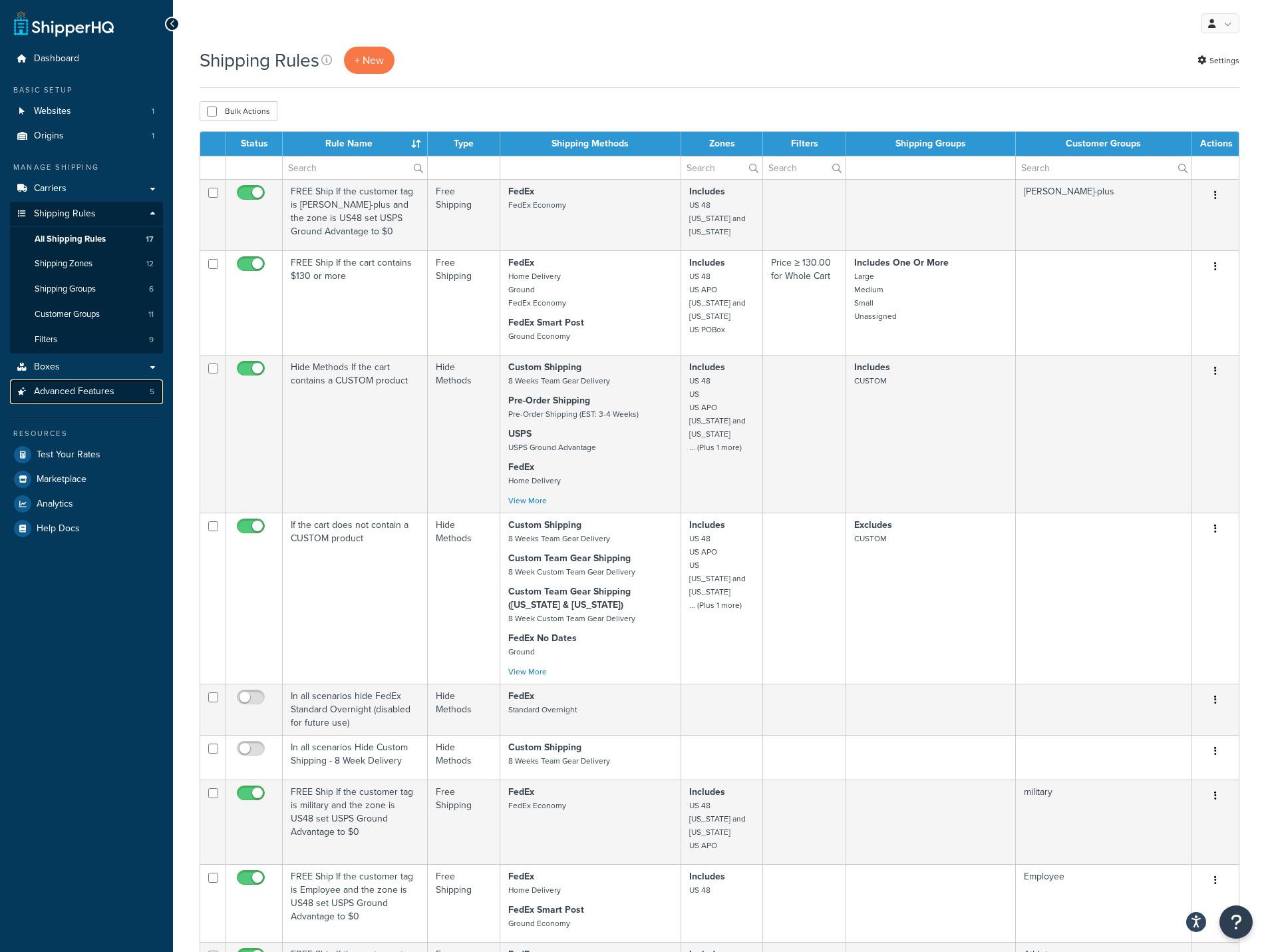
click at [75, 388] on span "Advanced Features" at bounding box center [74, 392] width 80 height 12
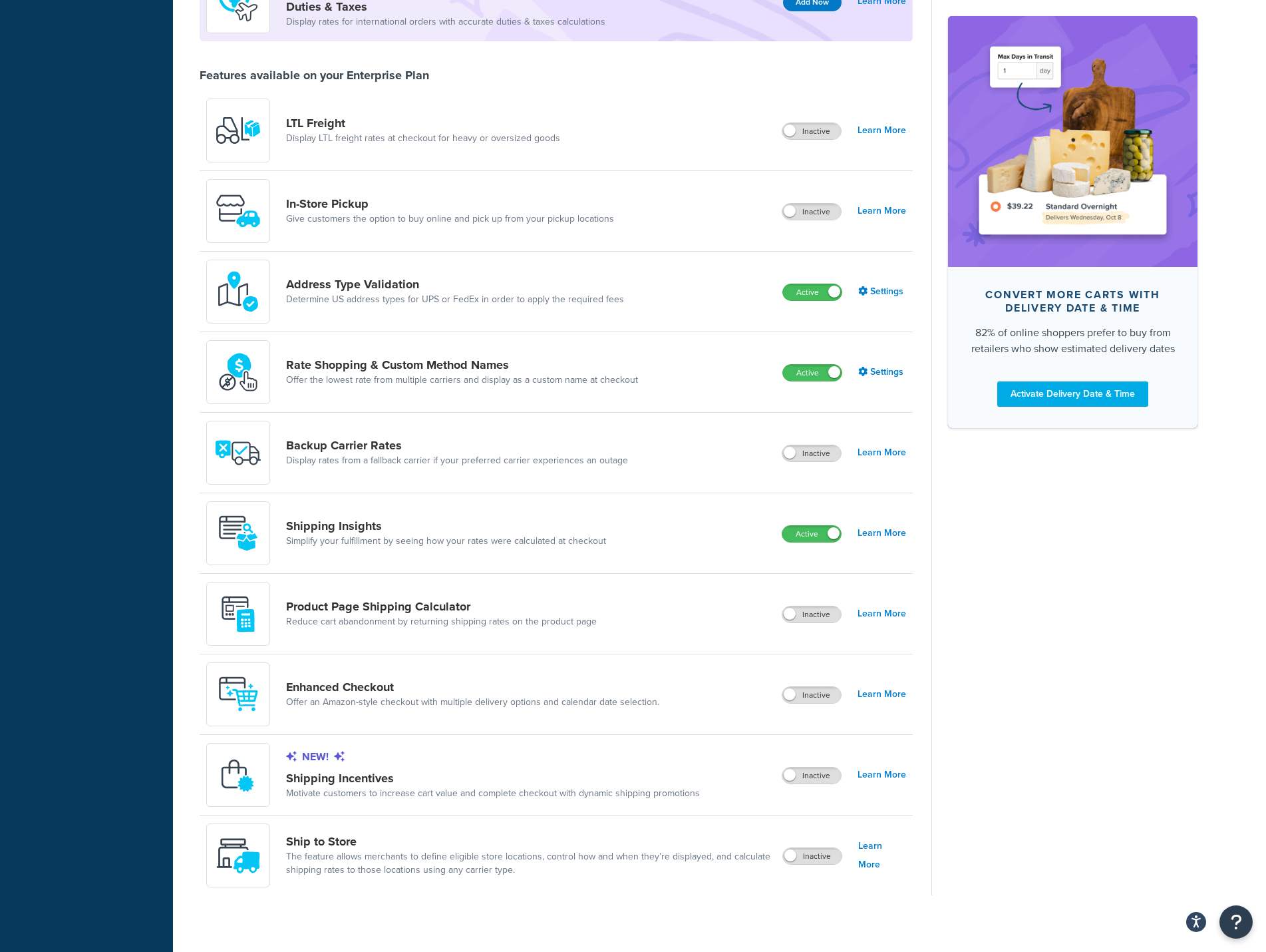
scroll to position [438, 0]
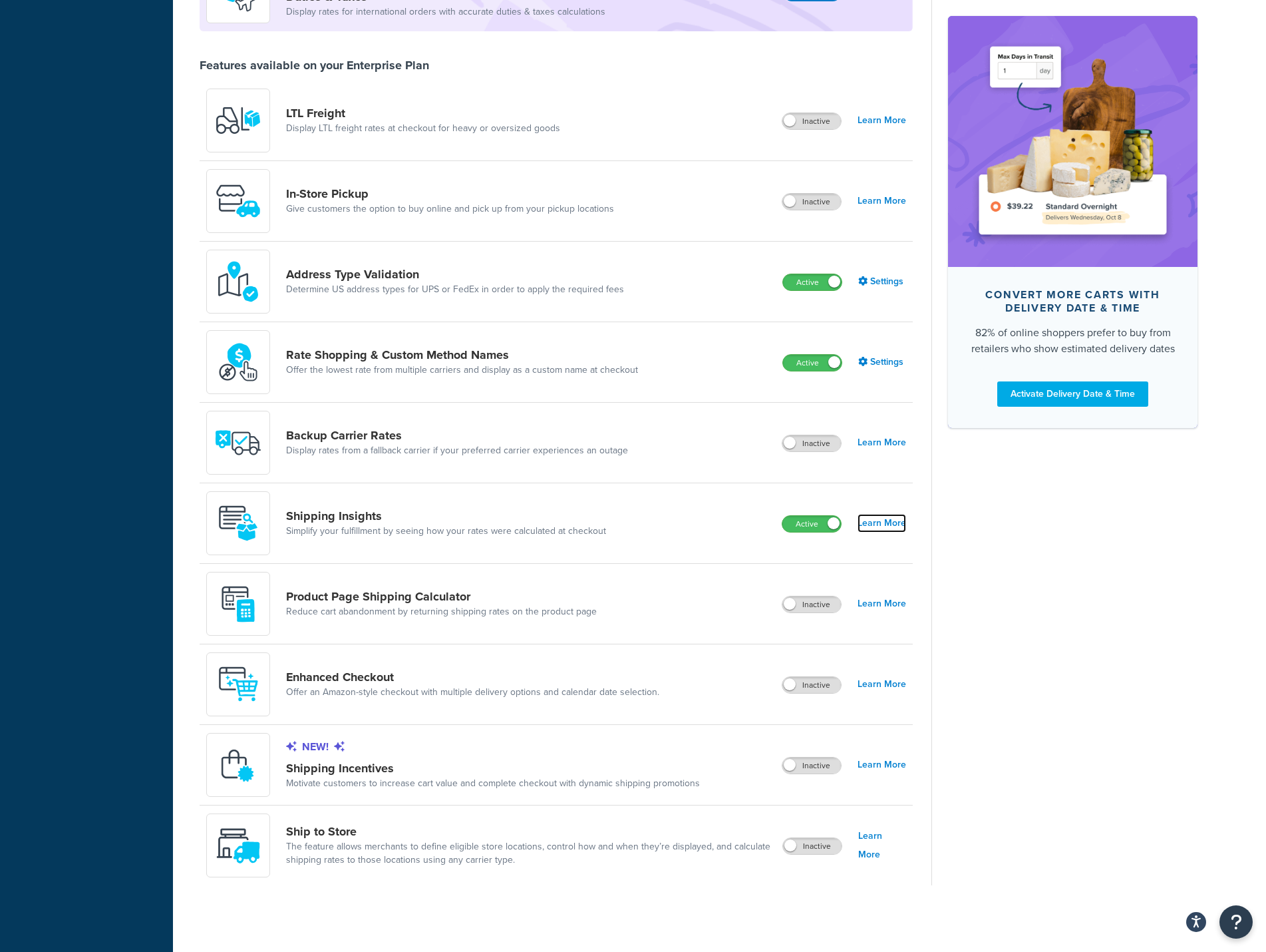
click at [875, 523] on link "Learn More" at bounding box center [882, 522] width 49 height 19
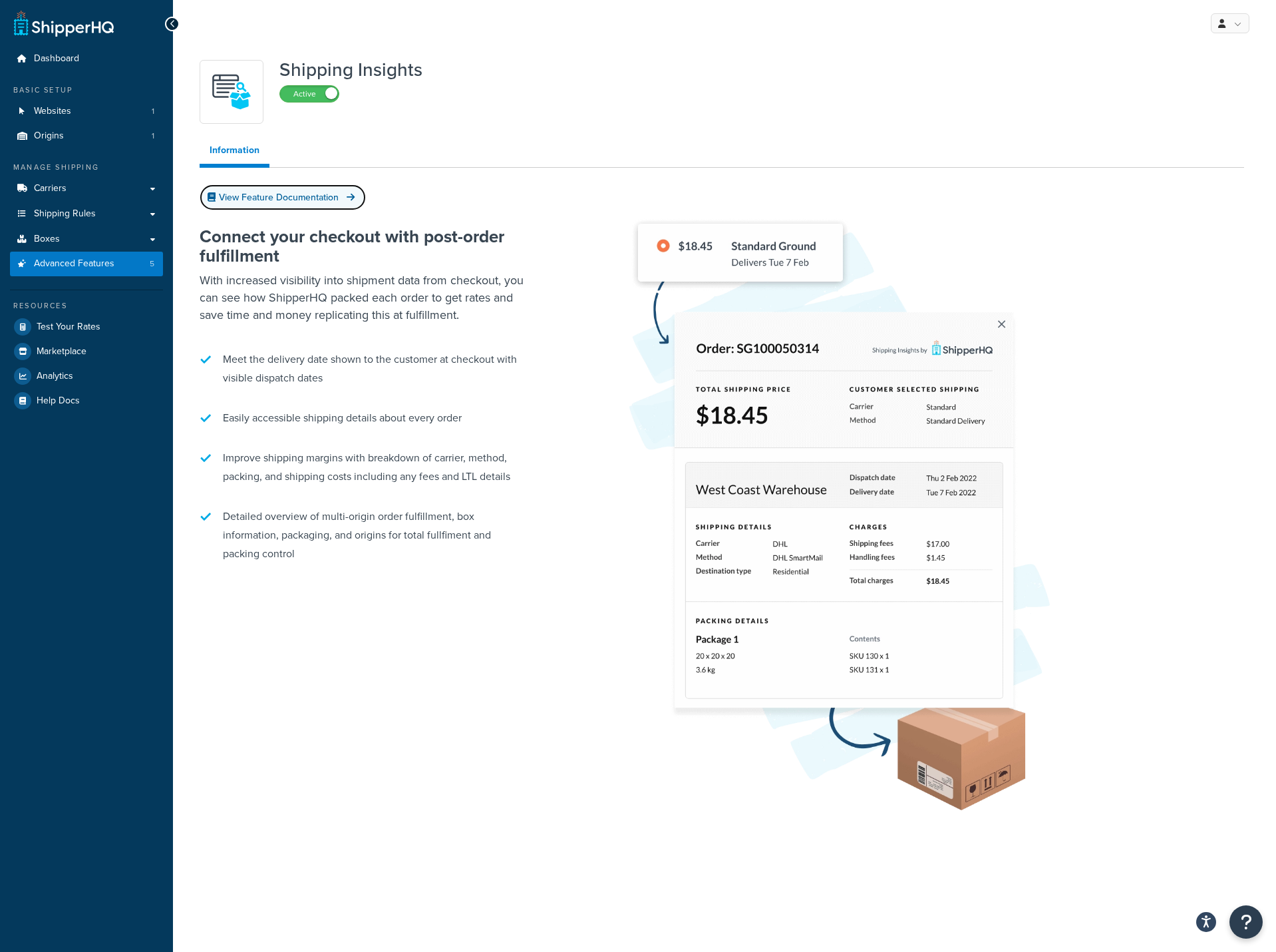
click at [278, 195] on link "View Feature Documentation" at bounding box center [283, 197] width 167 height 26
